Goal: Task Accomplishment & Management: Use online tool/utility

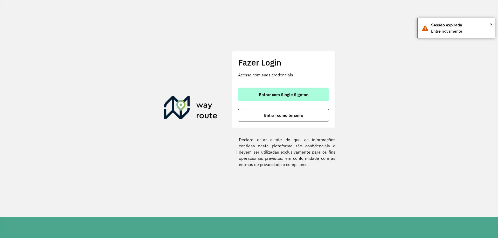
click at [288, 98] on button "Entrar com Single Sign-on" at bounding box center [283, 94] width 91 height 12
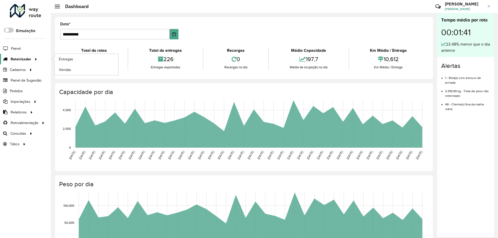
click at [13, 58] on span "Roteirizador" at bounding box center [21, 59] width 20 height 5
click at [85, 60] on link "Entregas" at bounding box center [87, 59] width 64 height 10
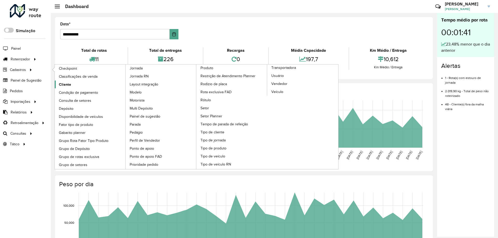
click at [63, 83] on span "Cliente" at bounding box center [65, 84] width 12 height 5
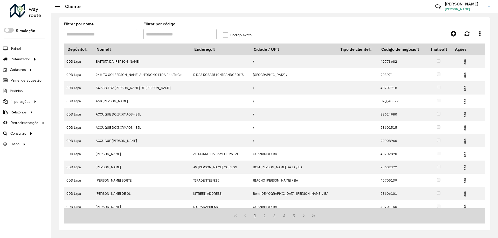
click at [174, 31] on input "Filtrar por código" at bounding box center [179, 34] width 73 height 10
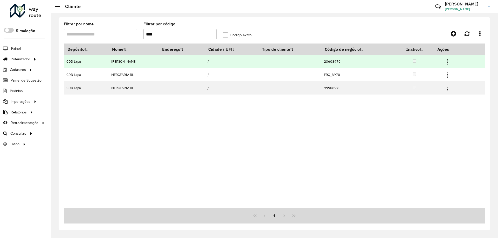
type input "****"
click at [451, 60] on img at bounding box center [447, 62] width 6 height 6
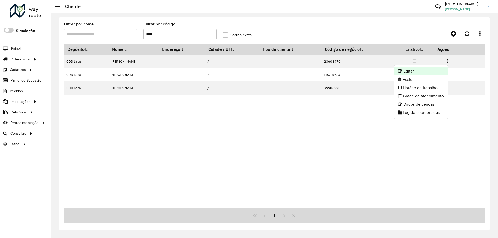
click at [430, 71] on li "Editar" at bounding box center [421, 71] width 54 height 8
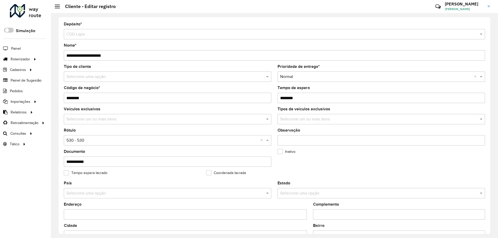
scroll to position [148, 0]
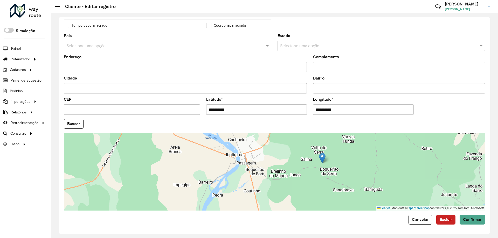
drag, startPoint x: 359, startPoint y: 192, endPoint x: 349, endPoint y: 172, distance: 21.8
click at [349, 172] on div "Leaflet | Map data © OpenStreetMap contributors,© 2025 TomTom, Microsoft" at bounding box center [274, 172] width 421 height 78
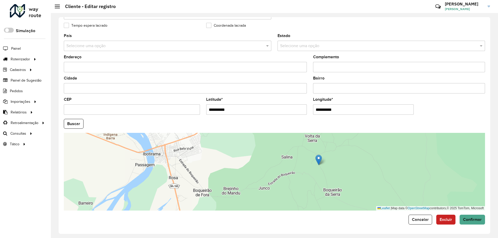
drag, startPoint x: 298, startPoint y: 169, endPoint x: 294, endPoint y: 161, distance: 9.0
click at [294, 161] on div "Leaflet | Map data © OpenStreetMap contributors,© 2025 TomTom, Microsoft" at bounding box center [274, 172] width 421 height 78
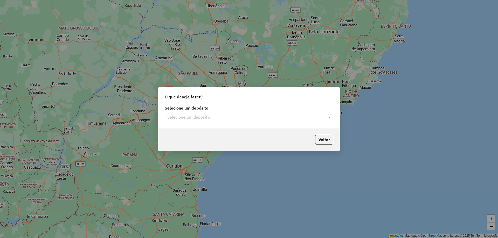
click at [270, 124] on div "Selecione um depósito Selecione um depósito" at bounding box center [248, 116] width 181 height 24
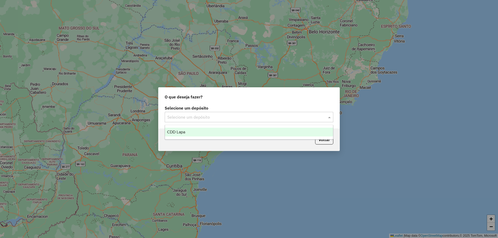
click at [265, 116] on input "text" at bounding box center [243, 117] width 153 height 6
click at [211, 129] on div "CDD Lapa" at bounding box center [249, 132] width 168 height 9
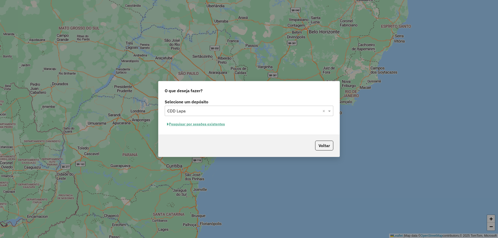
click at [213, 125] on button "Pesquisar por sessões existentes" at bounding box center [196, 124] width 63 height 8
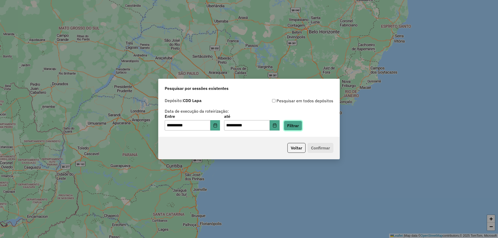
click at [300, 125] on button "Filtrar" at bounding box center [293, 126] width 18 height 10
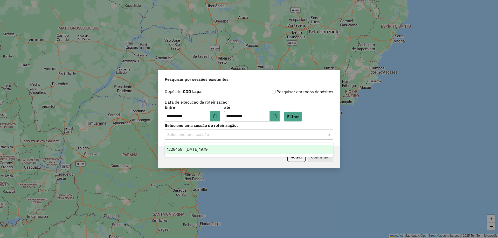
click at [299, 132] on input "text" at bounding box center [243, 135] width 153 height 6
click at [298, 151] on div "1228458 - 12/08/2025 19:19" at bounding box center [249, 149] width 168 height 9
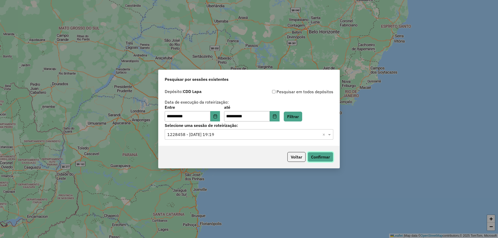
click at [330, 153] on button "Confirmar" at bounding box center [321, 157] width 26 height 10
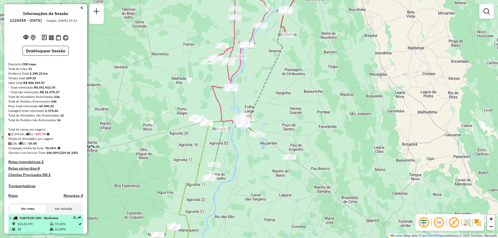
click at [73, 220] on em at bounding box center [74, 218] width 3 height 3
select select "**********"
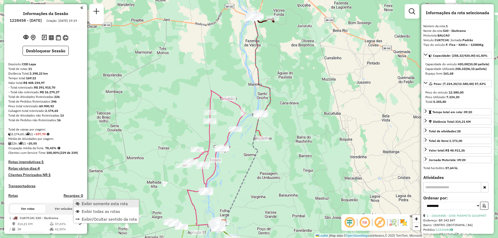
click at [95, 201] on link "Exibir somente esta rota" at bounding box center [106, 204] width 65 height 8
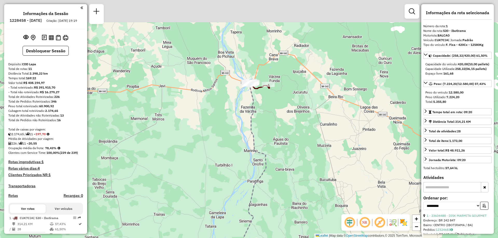
drag, startPoint x: 267, startPoint y: 48, endPoint x: 262, endPoint y: 115, distance: 67.3
click at [262, 115] on div "Janela de atendimento Grade de atendimento Capacidade Transportadoras Veículos …" at bounding box center [249, 119] width 498 height 238
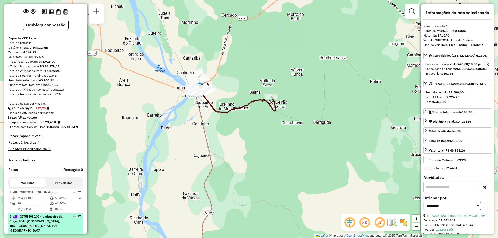
scroll to position [52, 0]
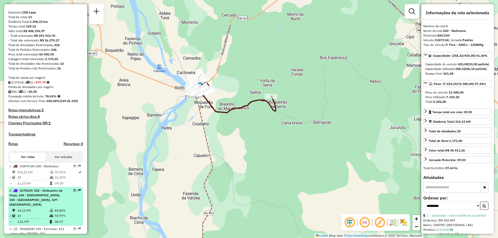
click at [73, 192] on em at bounding box center [74, 190] width 3 height 3
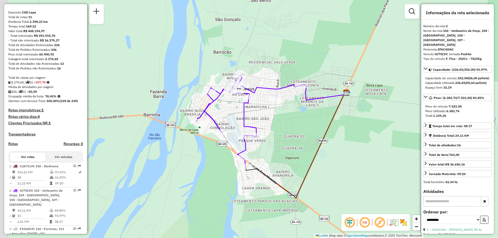
drag, startPoint x: 241, startPoint y: 125, endPoint x: 263, endPoint y: 143, distance: 28.2
click at [263, 143] on div "Janela de atendimento Grade de atendimento Capacidade Transportadoras Veículos …" at bounding box center [249, 119] width 498 height 238
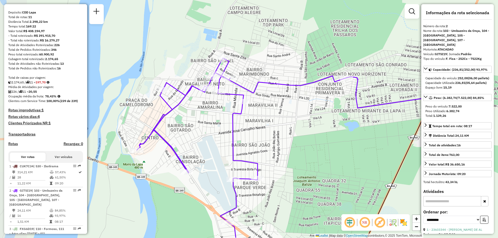
drag, startPoint x: 273, startPoint y: 105, endPoint x: 308, endPoint y: 116, distance: 36.8
click at [309, 119] on div "Janela de atendimento Grade de atendimento Capacidade Transportadoras Veículos …" at bounding box center [249, 119] width 498 height 238
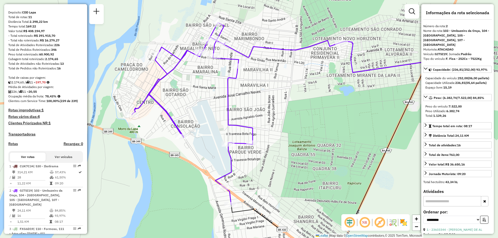
drag, startPoint x: 302, startPoint y: 142, endPoint x: 299, endPoint y: 110, distance: 32.0
click at [299, 110] on div "Janela de atendimento Grade de atendimento Capacidade Transportadoras Veículos …" at bounding box center [249, 119] width 498 height 238
click at [283, 119] on div "Janela de atendimento Grade de atendimento Capacidade Transportadoras Veículos …" at bounding box center [249, 119] width 498 height 238
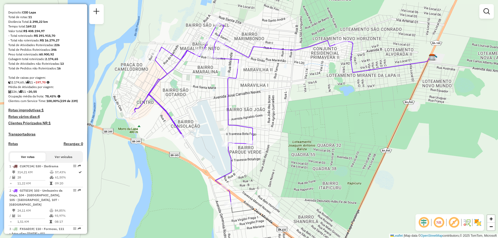
click at [149, 96] on icon at bounding box center [237, 114] width 210 height 182
select select "**********"
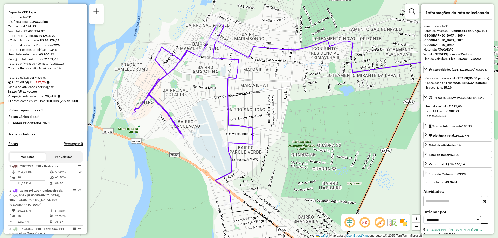
scroll to position [240, 0]
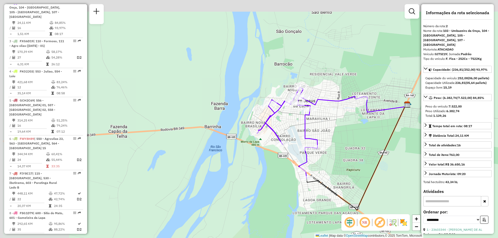
drag, startPoint x: 189, startPoint y: 106, endPoint x: 268, endPoint y: 128, distance: 82.7
click at [269, 130] on div "Janela de atendimento Grade de atendimento Capacidade Transportadoras Veículos …" at bounding box center [249, 119] width 498 height 238
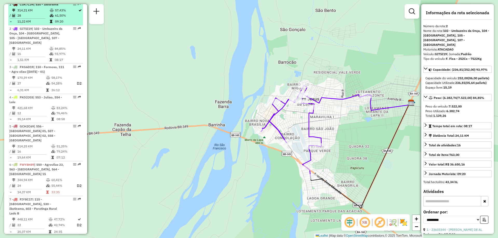
scroll to position [162, 0]
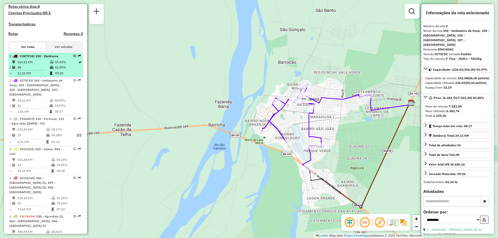
click at [73, 58] on em at bounding box center [74, 55] width 3 height 3
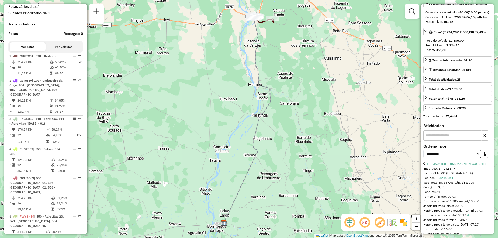
scroll to position [104, 0]
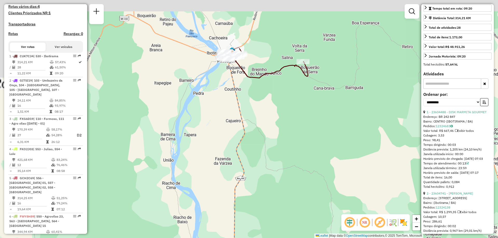
drag, startPoint x: 253, startPoint y: 28, endPoint x: 252, endPoint y: 64, distance: 35.8
click at [299, 88] on div "Janela de atendimento Grade de atendimento Capacidade Transportadoras Veículos …" at bounding box center [249, 119] width 498 height 238
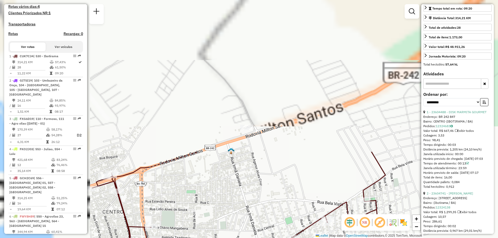
drag, startPoint x: 269, startPoint y: 102, endPoint x: 317, endPoint y: 186, distance: 96.9
click at [322, 200] on div "Janela de atendimento Grade de atendimento Capacidade Transportadoras Veículos …" at bounding box center [249, 119] width 498 height 238
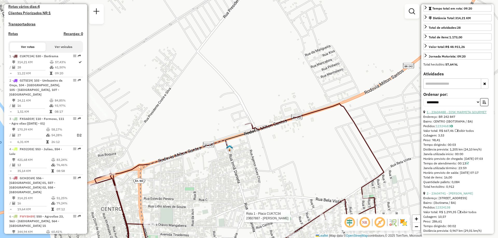
click at [445, 114] on link "1 - 23604488 - DISK MARMITA GOURMET" at bounding box center [457, 112] width 60 height 4
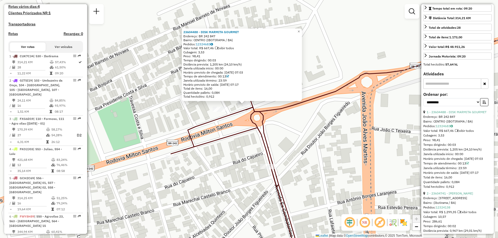
drag, startPoint x: 424, startPoint y: 179, endPoint x: 466, endPoint y: 177, distance: 41.8
click at [466, 166] on div "Tempo de atendimento: 00:13" at bounding box center [457, 163] width 68 height 5
click at [427, 166] on div "Tempo de atendimento: 00:13" at bounding box center [457, 163] width 68 height 5
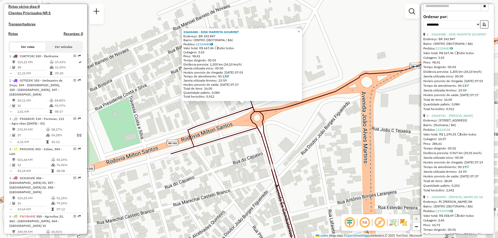
scroll to position [208, 0]
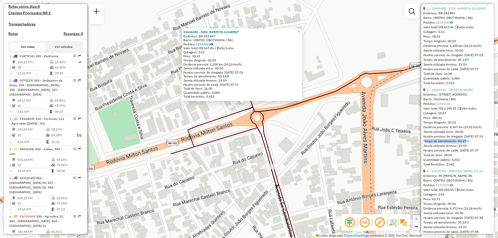
drag, startPoint x: 423, startPoint y: 161, endPoint x: 470, endPoint y: 159, distance: 47.2
click at [470, 159] on div "**********" at bounding box center [457, 119] width 73 height 230
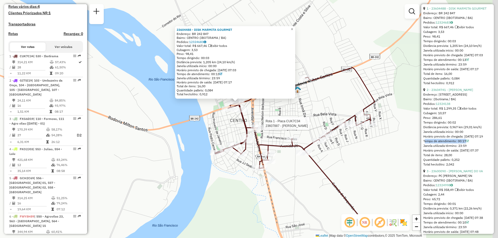
drag, startPoint x: 296, startPoint y: 150, endPoint x: 264, endPoint y: 110, distance: 51.2
click at [264, 110] on div "Rota 1 - Placa CUK7C34 23607887 - [PERSON_NAME] DOS SANTOS 23604488 - DISK MARM…" at bounding box center [249, 119] width 498 height 238
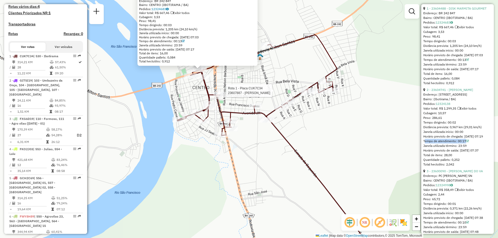
drag, startPoint x: 368, startPoint y: 161, endPoint x: 335, endPoint y: 135, distance: 41.9
click at [335, 135] on div "Rota 1 - Placa CUK7C34 23607887 - [PERSON_NAME] DOS SANTOS 23604488 - DISK MARM…" at bounding box center [249, 119] width 498 height 238
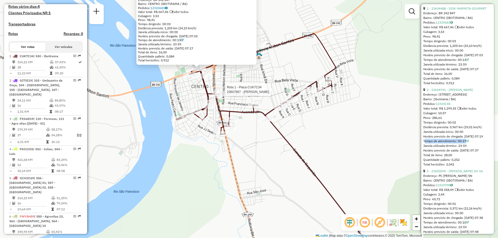
click at [312, 133] on div "Rota 1 - Placa CUK7C34 23607887 - [PERSON_NAME] DOS SANTOS 23604488 - DISK MARM…" at bounding box center [249, 119] width 498 height 238
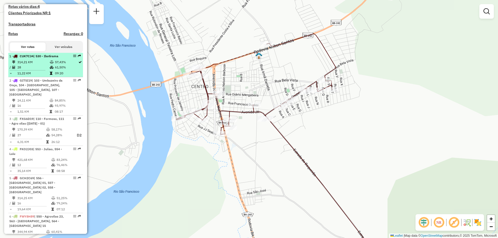
click at [37, 58] on span "| 530 - Ibotirama" at bounding box center [45, 56] width 25 height 4
select select "**********"
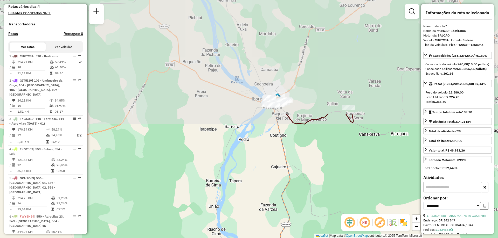
drag, startPoint x: 309, startPoint y: 12, endPoint x: 319, endPoint y: 147, distance: 135.2
click at [321, 150] on div "Janela de atendimento Grade de atendimento Capacidade Transportadoras Veículos …" at bounding box center [249, 119] width 498 height 238
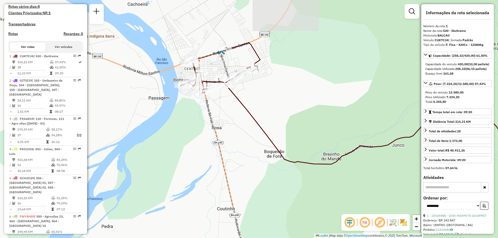
drag, startPoint x: 258, startPoint y: 80, endPoint x: 245, endPoint y: 133, distance: 54.4
click at [245, 133] on div "Janela de atendimento Grade de atendimento Capacidade Transportadoras Veículos …" at bounding box center [249, 119] width 498 height 238
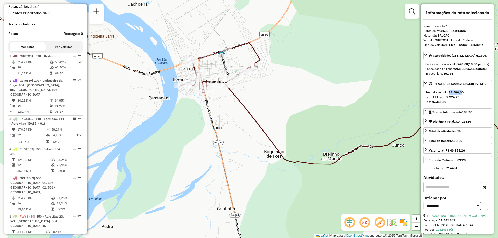
drag, startPoint x: 450, startPoint y: 100, endPoint x: 463, endPoint y: 101, distance: 13.3
click at [463, 94] on strong "12.580,00" at bounding box center [456, 93] width 15 height 4
drag, startPoint x: 446, startPoint y: 105, endPoint x: 462, endPoint y: 106, distance: 16.1
click at [462, 100] on div "Peso Utilizado: 7.224,20" at bounding box center [457, 97] width 64 height 5
click at [457, 71] on strong "258,32" at bounding box center [460, 69] width 10 height 4
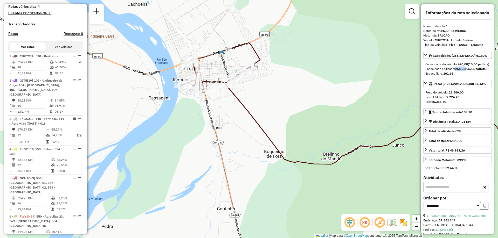
click at [457, 71] on strong "258,32" at bounding box center [460, 69] width 10 height 4
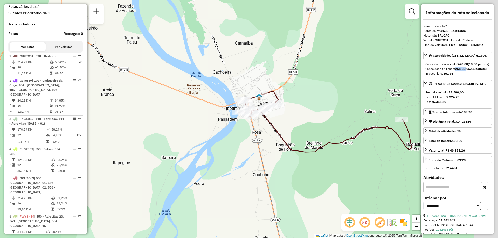
drag, startPoint x: 372, startPoint y: 155, endPoint x: 334, endPoint y: 148, distance: 38.3
click at [334, 148] on div "Janela de atendimento Grade de atendimento Capacidade Transportadoras Veículos …" at bounding box center [249, 119] width 498 height 238
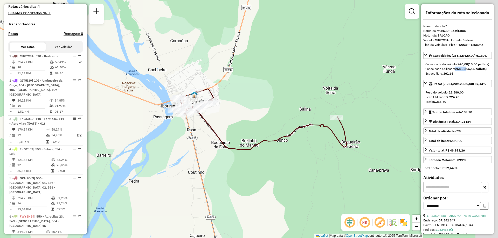
drag, startPoint x: 347, startPoint y: 170, endPoint x: 282, endPoint y: 167, distance: 64.9
click at [282, 167] on div "Janela de atendimento Grade de atendimento Capacidade Transportadoras Veículos …" at bounding box center [249, 119] width 498 height 238
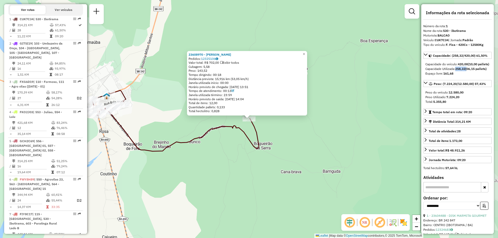
scroll to position [216, 0]
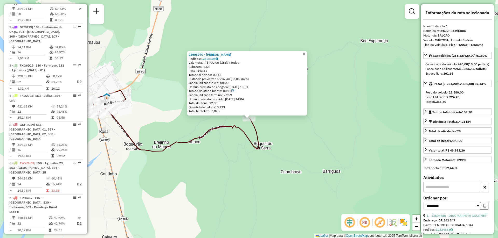
click at [229, 90] on div "Tempo de atendimento: 00:13" at bounding box center [247, 91] width 117 height 4
drag, startPoint x: 224, startPoint y: 90, endPoint x: 232, endPoint y: 91, distance: 8.1
click at [232, 91] on div "Tempo de atendimento: 00:13" at bounding box center [247, 91] width 117 height 4
drag, startPoint x: 215, startPoint y: 74, endPoint x: 223, endPoint y: 74, distance: 8.0
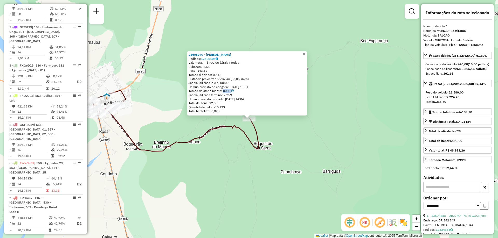
click at [223, 74] on div "Tempo dirigindo: 00:18" at bounding box center [247, 75] width 117 height 4
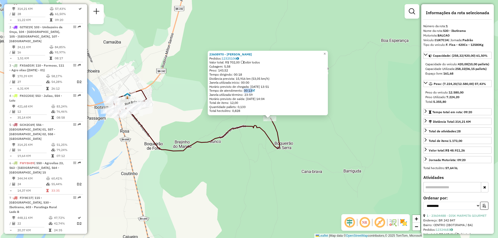
drag, startPoint x: 292, startPoint y: 151, endPoint x: 312, endPoint y: 149, distance: 20.5
click at [313, 150] on div "23608970 - [PERSON_NAME]: 12325106 Valor total: R$ 702,00 Exibir todos Cubagem:…" at bounding box center [249, 119] width 498 height 238
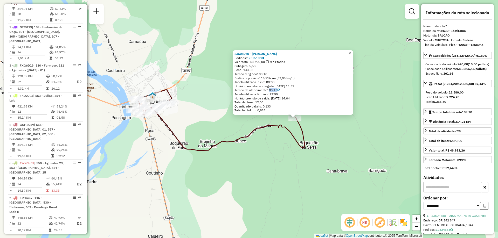
drag, startPoint x: 317, startPoint y: 142, endPoint x: 318, endPoint y: 137, distance: 4.5
click at [318, 140] on div "23608970 - [PERSON_NAME]: 12325106 Valor total: R$ 702,00 Exibir todos Cubagem:…" at bounding box center [249, 119] width 498 height 238
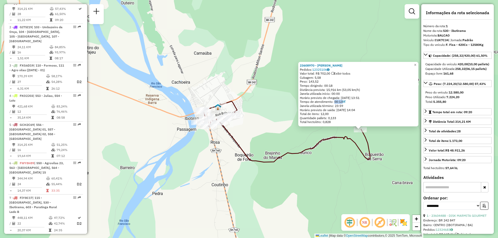
drag, startPoint x: 185, startPoint y: 147, endPoint x: 248, endPoint y: 160, distance: 64.5
click at [248, 160] on icon at bounding box center [283, 131] width 173 height 61
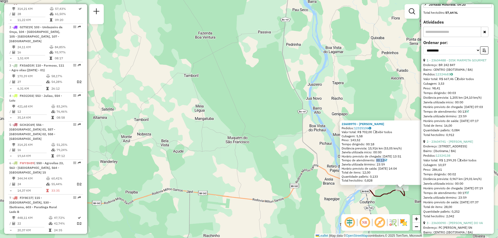
scroll to position [182, 0]
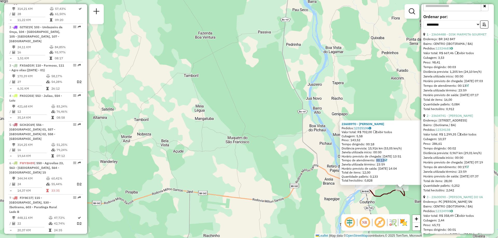
drag, startPoint x: 317, startPoint y: 196, endPoint x: 275, endPoint y: 172, distance: 48.5
click at [275, 172] on div "23608970 - [PERSON_NAME]: 12325106 Valor total: R$ 702,00 Exibir todos Cubagem:…" at bounding box center [249, 119] width 498 height 238
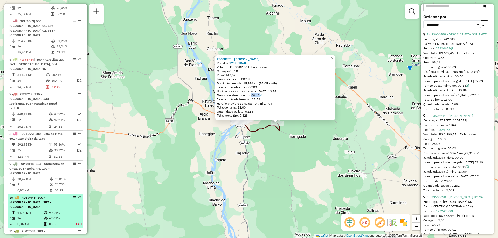
scroll to position [371, 0]
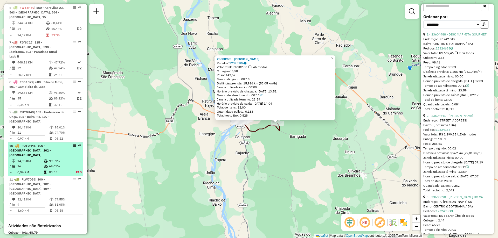
click at [74, 144] on em at bounding box center [74, 145] width 3 height 3
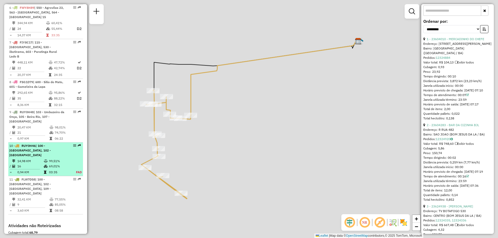
scroll to position [424, 0]
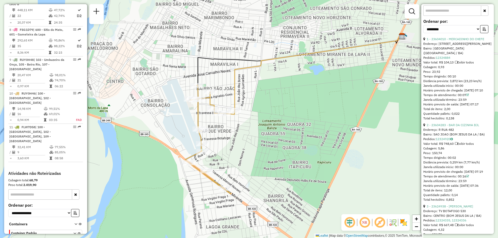
drag, startPoint x: 261, startPoint y: 157, endPoint x: 302, endPoint y: 154, distance: 41.4
click at [302, 154] on div "Janela de atendimento Grade de atendimento Capacidade Transportadoras Veículos …" at bounding box center [249, 119] width 498 height 238
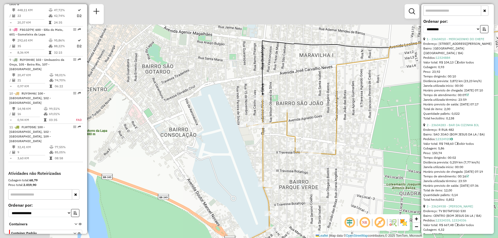
drag, startPoint x: 304, startPoint y: 148, endPoint x: 422, endPoint y: 143, distance: 118.1
click at [442, 156] on hb-router-mapa "Informações da Sessão 1228458 - [DATE] Criação: [DATE] 19:19 Desbloquear Sessão…" at bounding box center [249, 119] width 498 height 238
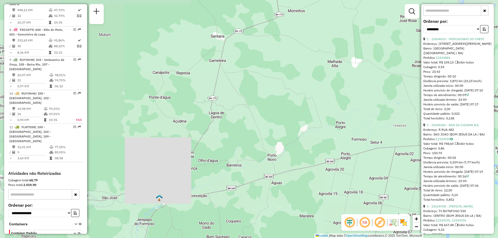
drag, startPoint x: 226, startPoint y: 129, endPoint x: 371, endPoint y: 144, distance: 146.3
click at [378, 145] on div "Janela de atendimento Grade de atendimento Capacidade Transportadoras Veículos …" at bounding box center [249, 119] width 498 height 238
drag, startPoint x: 251, startPoint y: 161, endPoint x: 268, endPoint y: 155, distance: 17.9
click at [268, 155] on div "Janela de atendimento Grade de atendimento Capacidade Transportadoras Veículos …" at bounding box center [249, 119] width 498 height 238
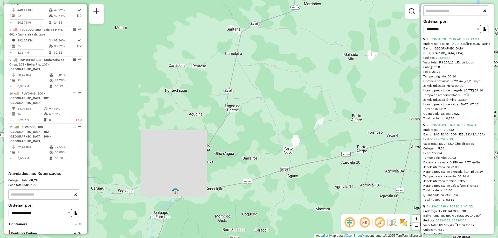
drag, startPoint x: 286, startPoint y: 129, endPoint x: 282, endPoint y: 125, distance: 5.5
click at [287, 129] on div "Janela de atendimento Grade de atendimento Capacidade Transportadoras Veículos …" at bounding box center [249, 119] width 498 height 238
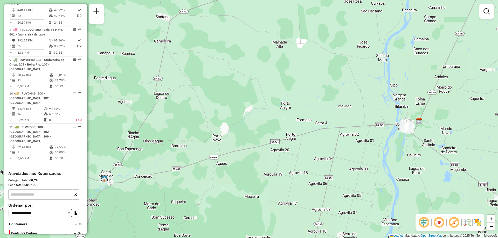
drag, startPoint x: 369, startPoint y: 166, endPoint x: 292, endPoint y: 153, distance: 78.7
click at [295, 153] on div "Janela de atendimento Grade de atendimento Capacidade Transportadoras Veículos …" at bounding box center [249, 119] width 498 height 238
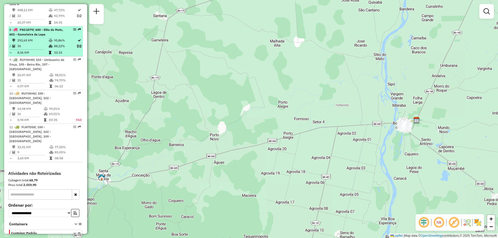
click at [73, 28] on em at bounding box center [74, 29] width 3 height 3
select select "**********"
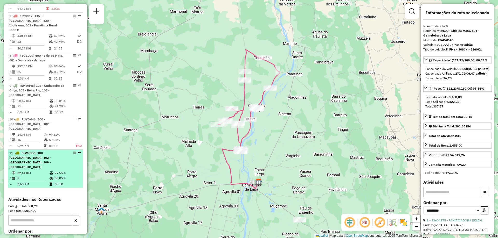
scroll to position [372, 0]
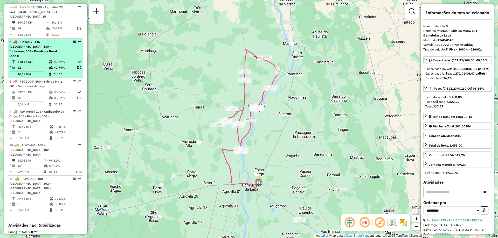
click at [74, 40] on em at bounding box center [74, 41] width 3 height 3
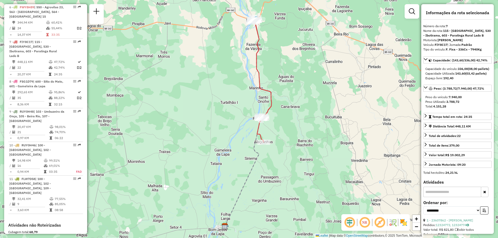
drag, startPoint x: 283, startPoint y: 62, endPoint x: 282, endPoint y: 67, distance: 5.0
click at [282, 67] on div "Janela de atendimento Grade de atendimento Capacidade Transportadoras Veículos …" at bounding box center [249, 119] width 498 height 238
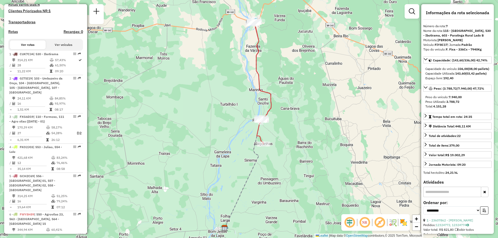
scroll to position [112, 0]
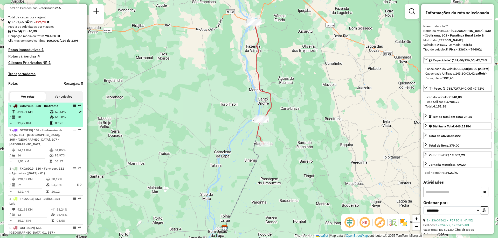
click at [73, 107] on em at bounding box center [74, 105] width 3 height 3
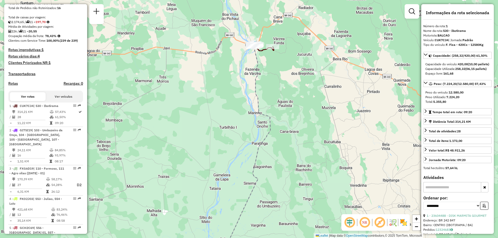
drag, startPoint x: 323, startPoint y: 56, endPoint x: 323, endPoint y: 84, distance: 28.3
click at [323, 84] on div "Janela de atendimento Grade de atendimento Capacidade Transportadoras Veículos …" at bounding box center [249, 119] width 498 height 238
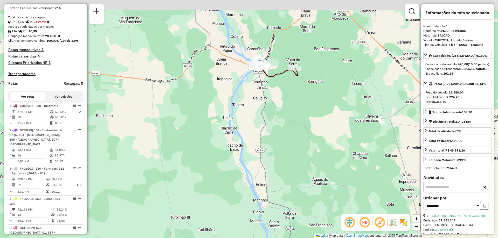
drag, startPoint x: 275, startPoint y: 74, endPoint x: 306, endPoint y: 117, distance: 52.5
click at [306, 117] on div "Janela de atendimento Grade de atendimento Capacidade Transportadoras Veículos …" at bounding box center [249, 119] width 498 height 238
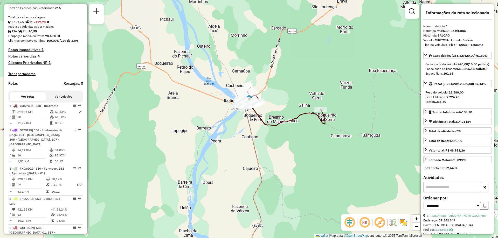
drag, startPoint x: 310, startPoint y: 101, endPoint x: 320, endPoint y: 136, distance: 36.7
click at [320, 136] on div "Janela de atendimento Grade de atendimento Capacidade Transportadoras Veículos …" at bounding box center [249, 119] width 498 height 238
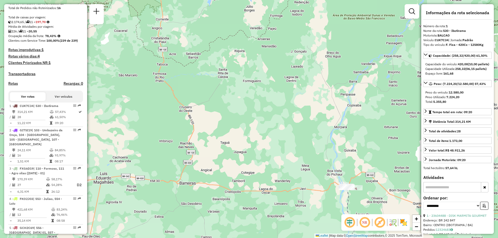
drag, startPoint x: 358, startPoint y: 189, endPoint x: 253, endPoint y: 96, distance: 140.8
click at [253, 96] on div "Janela de atendimento Grade de atendimento Capacidade Transportadoras Veículos …" at bounding box center [249, 119] width 498 height 238
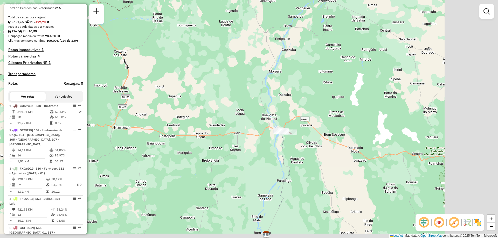
drag, startPoint x: 289, startPoint y: 129, endPoint x: 225, endPoint y: 74, distance: 85.0
click at [225, 74] on div "Janela de atendimento Grade de atendimento Capacidade Transportadoras Veículos …" at bounding box center [249, 119] width 498 height 238
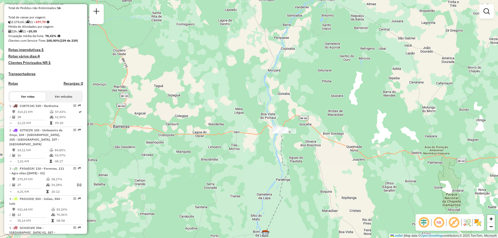
click at [442, 224] on em at bounding box center [439, 223] width 12 height 12
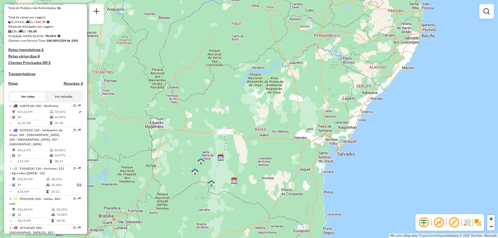
drag, startPoint x: 282, startPoint y: 174, endPoint x: 275, endPoint y: 141, distance: 33.5
click at [275, 142] on div "Janela de atendimento Grade de atendimento Capacidade Transportadoras Veículos …" at bounding box center [249, 119] width 498 height 238
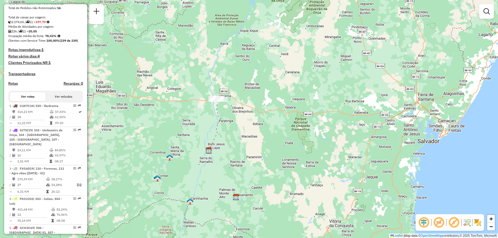
drag, startPoint x: 241, startPoint y: 161, endPoint x: 265, endPoint y: 162, distance: 23.1
click at [265, 162] on div "Janela de atendimento Grade de atendimento Capacidade Transportadoras Veículos …" at bounding box center [249, 119] width 498 height 238
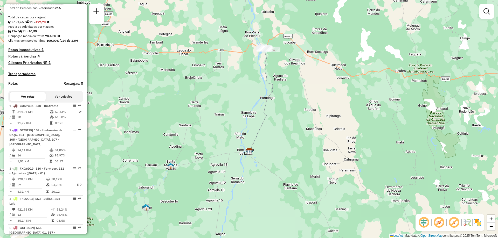
drag, startPoint x: 224, startPoint y: 169, endPoint x: 275, endPoint y: 187, distance: 54.7
click at [275, 187] on div "Janela de atendimento Grade de atendimento Capacidade Transportadoras Veículos …" at bounding box center [249, 119] width 498 height 238
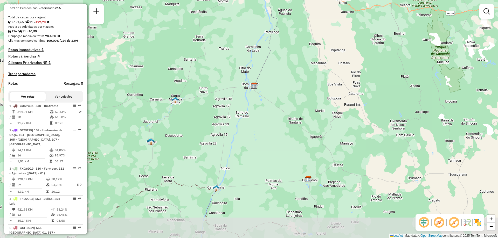
drag, startPoint x: 241, startPoint y: 204, endPoint x: 245, endPoint y: 128, distance: 76.6
click at [245, 128] on div "Janela de atendimento Grade de atendimento Capacidade Transportadoras Veículos …" at bounding box center [249, 119] width 498 height 238
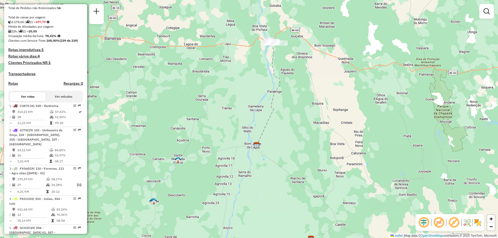
drag, startPoint x: 297, startPoint y: 63, endPoint x: 300, endPoint y: 134, distance: 70.4
click at [300, 133] on div "Janela de atendimento Grade de atendimento Capacidade Transportadoras Veículos …" at bounding box center [249, 119] width 498 height 238
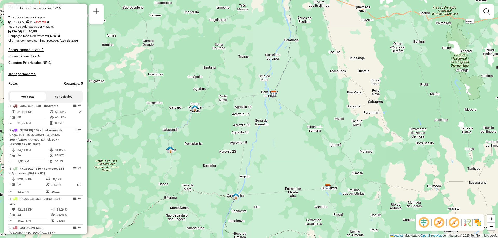
drag, startPoint x: 196, startPoint y: 171, endPoint x: 204, endPoint y: 136, distance: 35.9
click at [210, 130] on div "Janela de atendimento Grade de atendimento Capacidade Transportadoras Veículos …" at bounding box center [249, 119] width 498 height 238
click at [194, 110] on img at bounding box center [194, 108] width 7 height 7
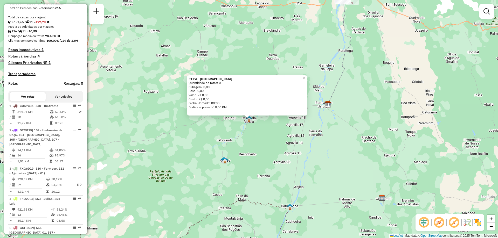
click at [210, 148] on div "RT PA - Santa Maria da Vitória Quantidade de rotas: 0 Cubagem: 0,00 Peso: 0,00 …" at bounding box center [249, 119] width 498 height 238
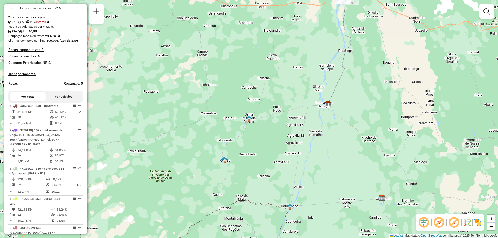
click at [478, 227] on div "NR R" at bounding box center [450, 223] width 68 height 17
click at [477, 222] on img at bounding box center [478, 223] width 8 height 8
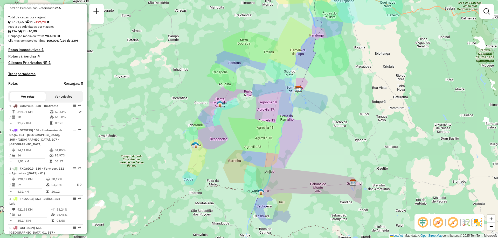
drag, startPoint x: 392, startPoint y: 177, endPoint x: 361, endPoint y: 161, distance: 34.8
click at [361, 161] on div "Janela de atendimento Grade de atendimento Capacidade Transportadoras Veículos …" at bounding box center [249, 119] width 498 height 238
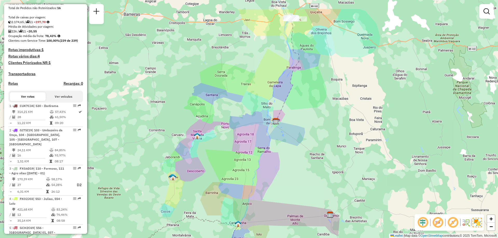
drag, startPoint x: 331, startPoint y: 85, endPoint x: 310, endPoint y: 117, distance: 38.5
click at [310, 117] on div "Janela de atendimento Grade de atendimento Capacidade Transportadoras Veículos …" at bounding box center [249, 119] width 498 height 238
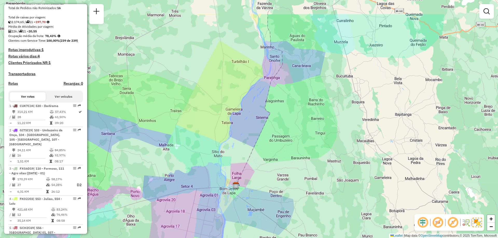
drag, startPoint x: 356, startPoint y: 110, endPoint x: 356, endPoint y: 124, distance: 13.5
click at [356, 124] on div "Janela de atendimento Grade de atendimento Capacidade Transportadoras Veículos …" at bounding box center [249, 119] width 498 height 238
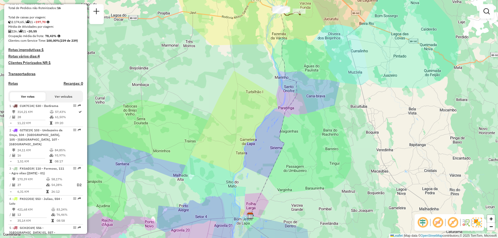
drag, startPoint x: 406, startPoint y: 177, endPoint x: 395, endPoint y: 163, distance: 17.8
click at [395, 163] on div "Janela de atendimento Grade de atendimento Capacidade Transportadoras Veículos …" at bounding box center [249, 119] width 498 height 238
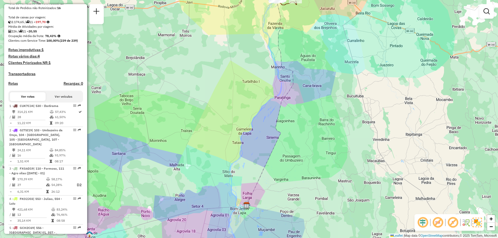
drag, startPoint x: 376, startPoint y: 173, endPoint x: 373, endPoint y: 164, distance: 9.7
click at [373, 164] on div "Janela de atendimento Grade de atendimento Capacidade Transportadoras Veículos …" at bounding box center [249, 119] width 498 height 238
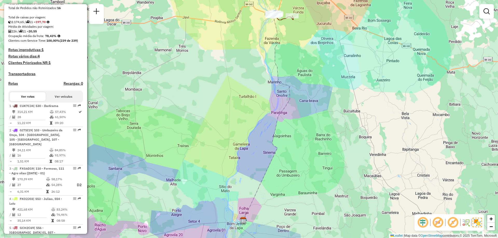
drag, startPoint x: 364, startPoint y: 139, endPoint x: 360, endPoint y: 156, distance: 17.3
click at [360, 156] on div "Janela de atendimento Grade de atendimento Capacidade Transportadoras Veículos …" at bounding box center [249, 119] width 498 height 238
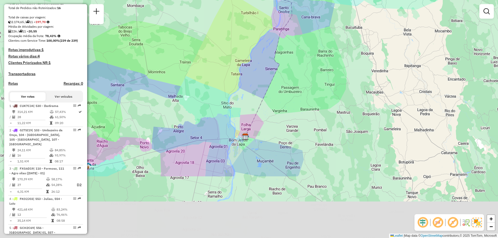
drag, startPoint x: 367, startPoint y: 177, endPoint x: 369, endPoint y: 91, distance: 85.6
click at [369, 91] on div "Janela de atendimento Grade de atendimento Capacidade Transportadoras Veículos …" at bounding box center [249, 119] width 498 height 238
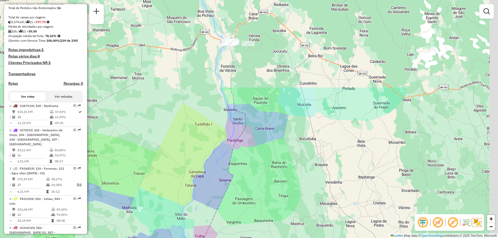
drag, startPoint x: 374, startPoint y: 68, endPoint x: 320, endPoint y: 163, distance: 108.5
click at [327, 181] on div "Janela de atendimento Grade de atendimento Capacidade Transportadoras Veículos …" at bounding box center [249, 119] width 498 height 238
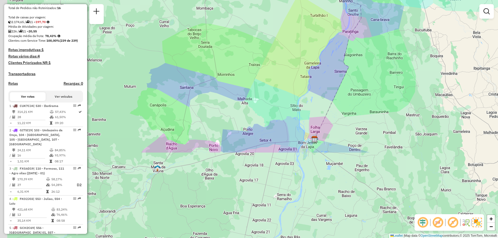
drag, startPoint x: 287, startPoint y: 137, endPoint x: 390, endPoint y: 44, distance: 138.1
click at [390, 44] on div "Janela de atendimento Grade de atendimento Capacidade Transportadoras Veículos …" at bounding box center [249, 119] width 498 height 238
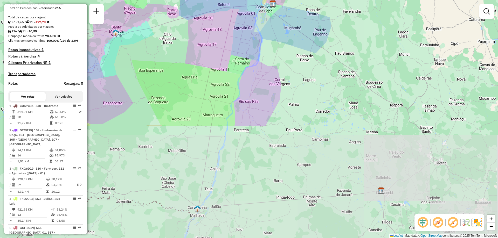
drag, startPoint x: 372, startPoint y: 152, endPoint x: 330, endPoint y: 16, distance: 142.2
click at [330, 16] on div "Janela de atendimento Grade de atendimento Capacidade Transportadoras Veículos …" at bounding box center [249, 119] width 498 height 238
